Goal: Find specific page/section: Find specific page/section

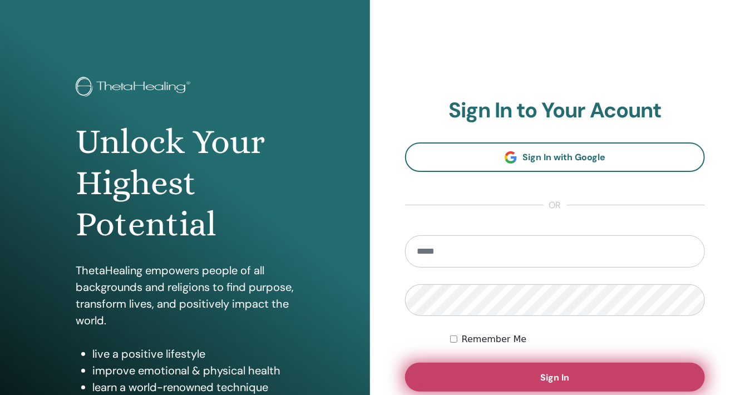
type input "**********"
click at [555, 379] on span "Sign In" at bounding box center [555, 378] width 29 height 12
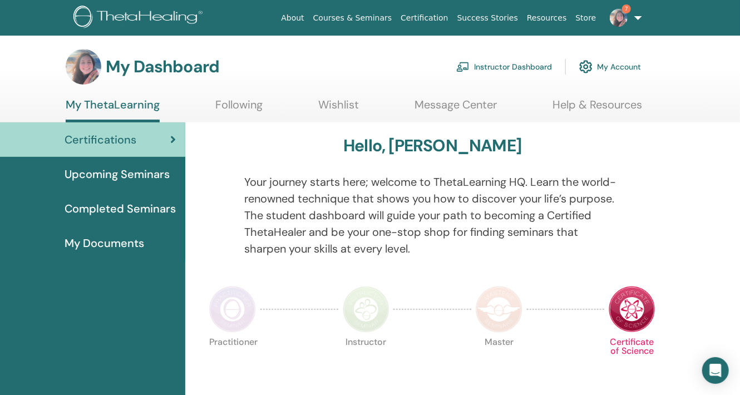
click at [503, 67] on link "Instructor Dashboard" at bounding box center [505, 67] width 96 height 24
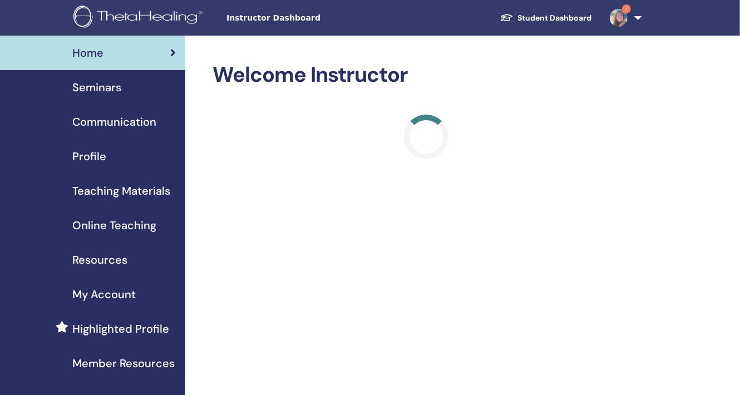
click at [121, 186] on span "Teaching Materials" at bounding box center [121, 191] width 98 height 17
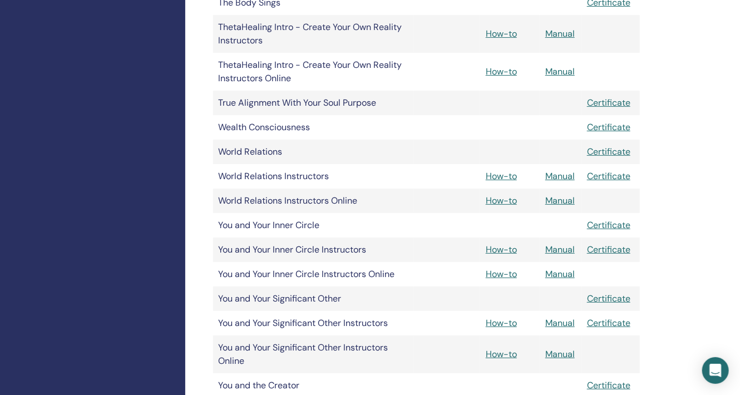
scroll to position [1949, 0]
click at [565, 248] on link "Manual" at bounding box center [561, 249] width 30 height 12
